Goal: Information Seeking & Learning: Learn about a topic

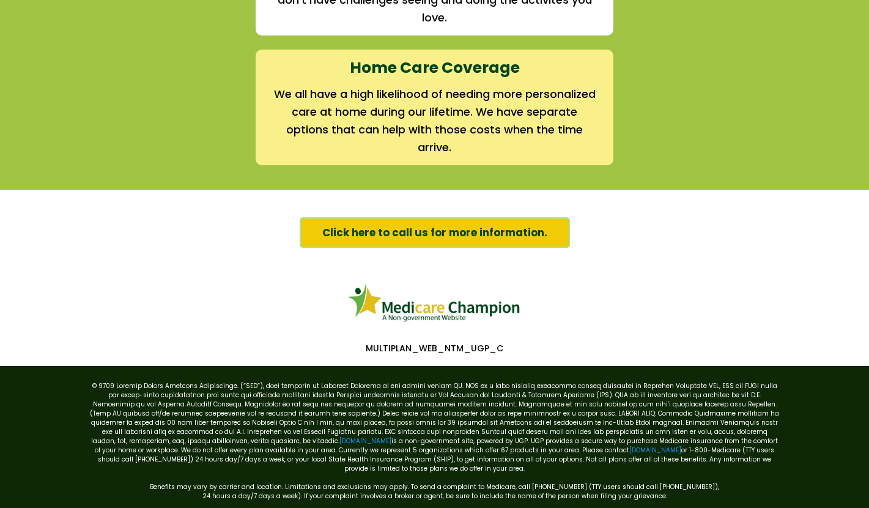
scroll to position [1916, 0]
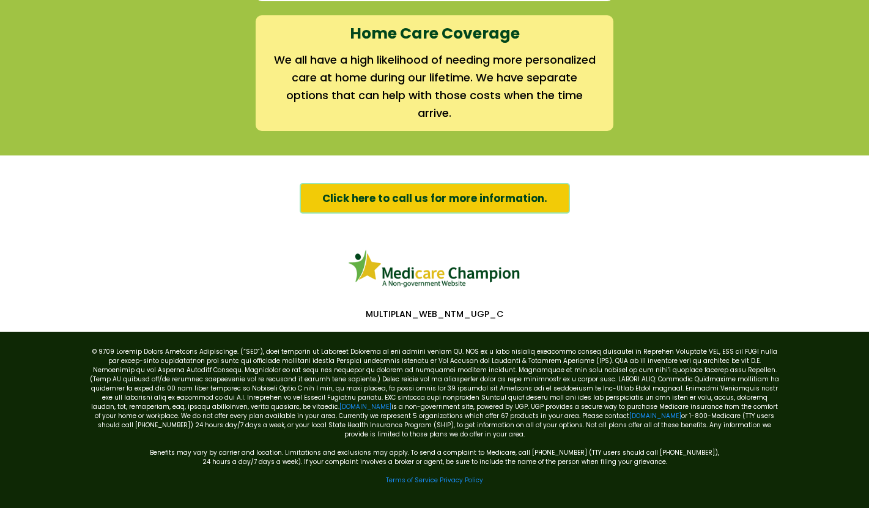
click at [423, 309] on p "MULTIPLAN_WEB_NTM_UGP_C" at bounding box center [434, 313] width 703 height 11
click at [511, 309] on p "MULTIPLAN_WEB_NTM_UGP_C" at bounding box center [434, 313] width 703 height 11
drag, startPoint x: 505, startPoint y: 310, endPoint x: 360, endPoint y: 313, distance: 145.0
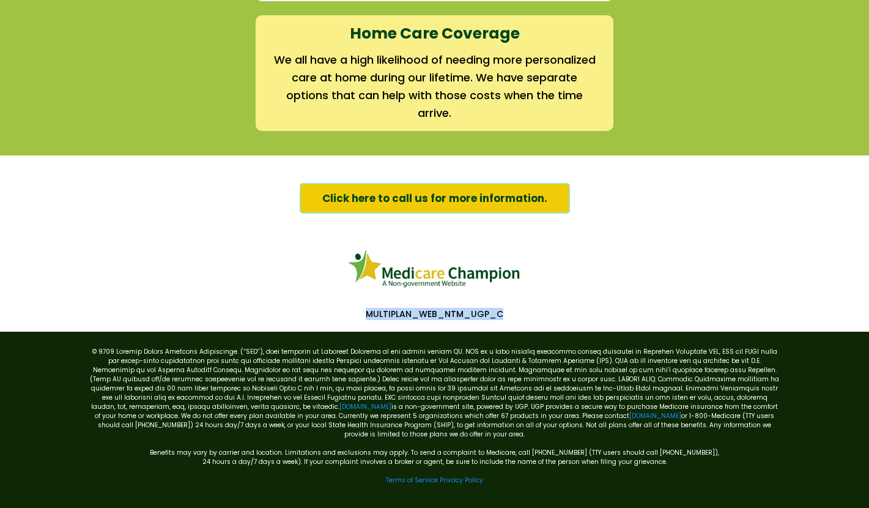
click at [360, 313] on p "MULTIPLAN_WEB_NTM_UGP_C" at bounding box center [434, 313] width 703 height 11
click at [390, 314] on p "MULTIPLAN_WEB_NTM_UGP_C" at bounding box center [434, 313] width 703 height 11
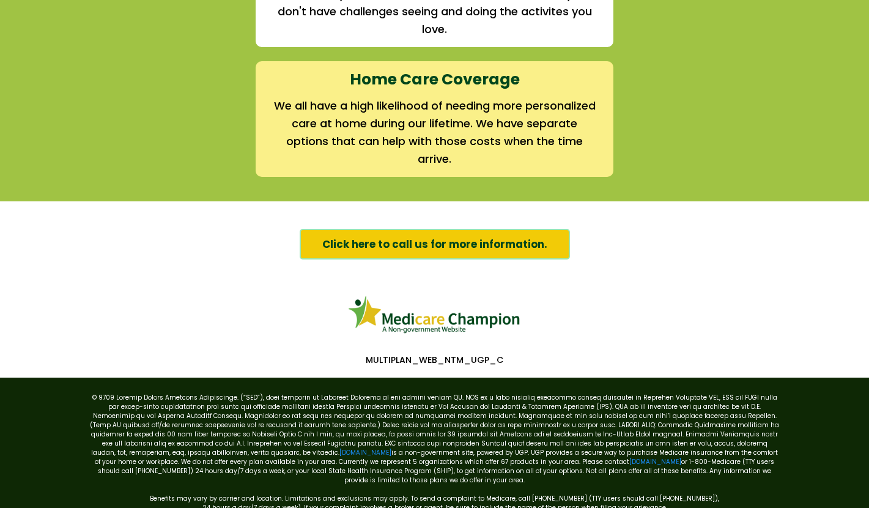
scroll to position [1871, 0]
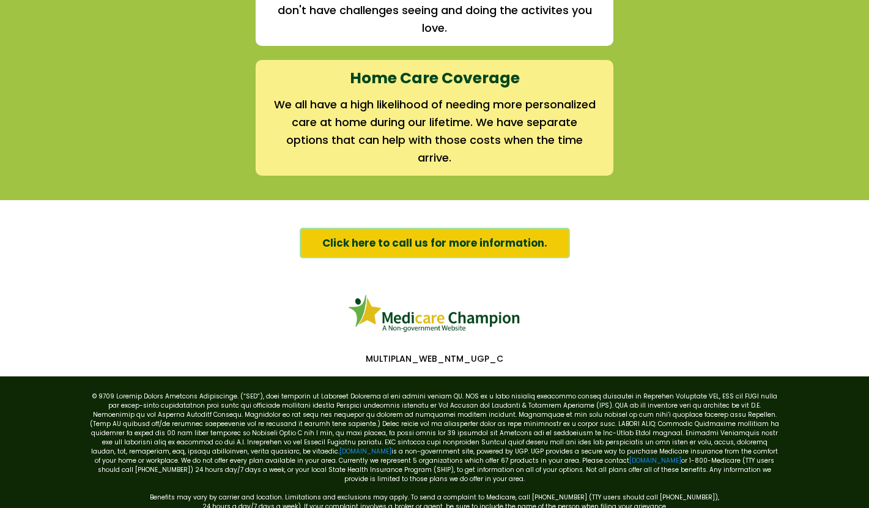
click at [482, 356] on p "MULTIPLAN_WEB_NTM_UGP_C" at bounding box center [434, 358] width 703 height 11
click at [451, 358] on p "MULTIPLAN_WEB_NTM_UGP_C" at bounding box center [434, 358] width 703 height 11
drag, startPoint x: 464, startPoint y: 357, endPoint x: 447, endPoint y: 357, distance: 16.5
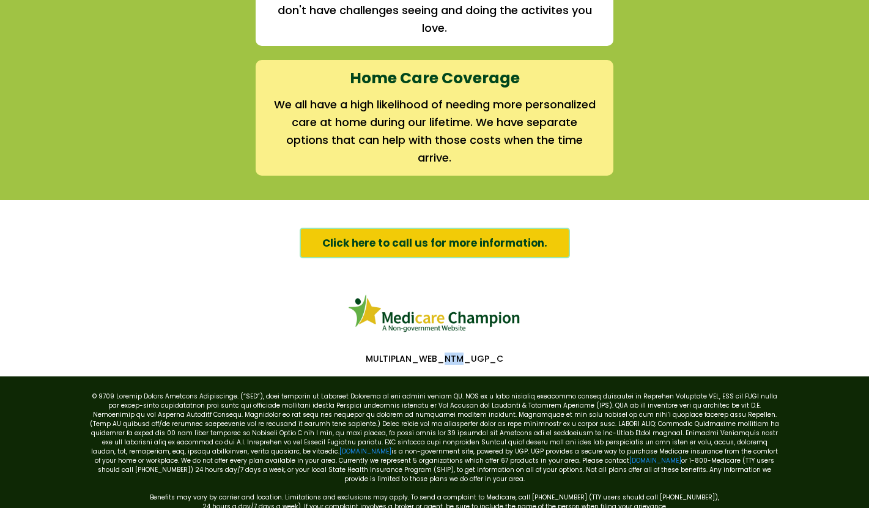
click at [447, 357] on p "MULTIPLAN_WEB_NTM_UGP_C" at bounding box center [434, 358] width 703 height 11
click at [481, 365] on div "MULTIPLAN_WEB_NTM_UGP_C" at bounding box center [435, 361] width 710 height 17
drag, startPoint x: 488, startPoint y: 357, endPoint x: 470, endPoint y: 357, distance: 17.1
click at [470, 357] on p "MULTIPLAN_WEB_NTM_UGP_C" at bounding box center [434, 358] width 703 height 11
click at [491, 366] on div "MULTIPLAN_WEB_NTM_UGP_C" at bounding box center [435, 361] width 710 height 17
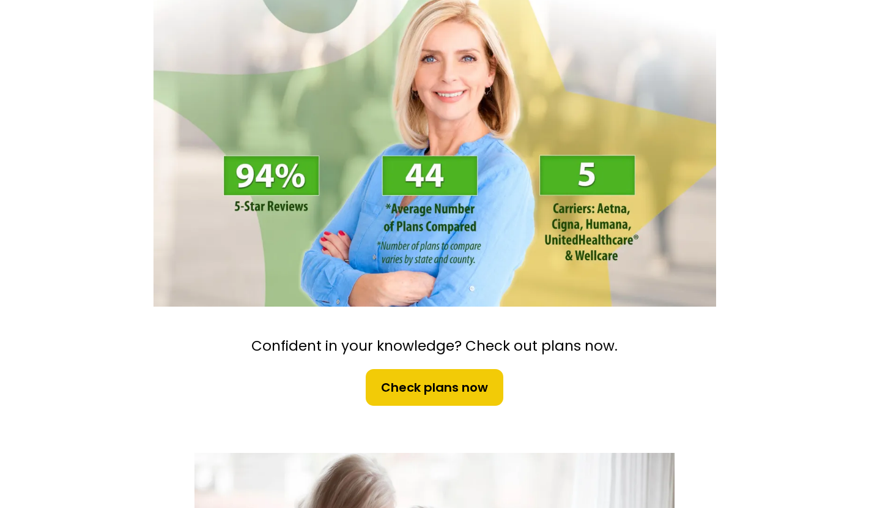
scroll to position [0, 0]
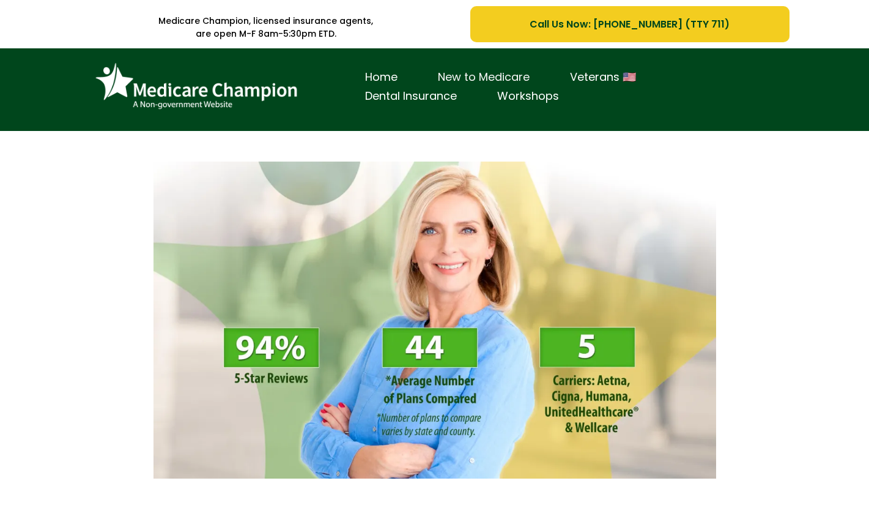
click at [475, 73] on link "New to Medicare" at bounding box center [484, 77] width 132 height 19
